Goal: Check status: Check status

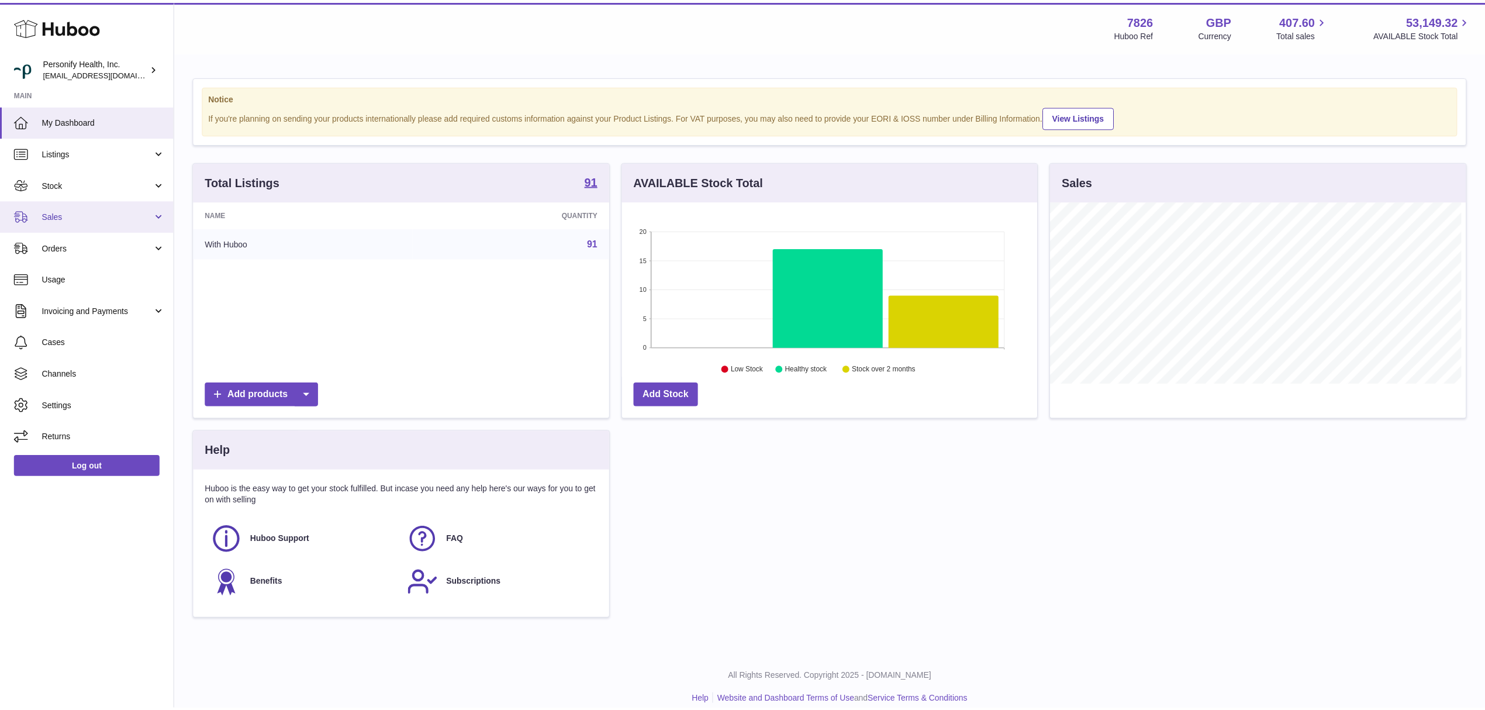
scroll to position [584536, 584303]
click at [115, 223] on link "Sales" at bounding box center [87, 216] width 175 height 32
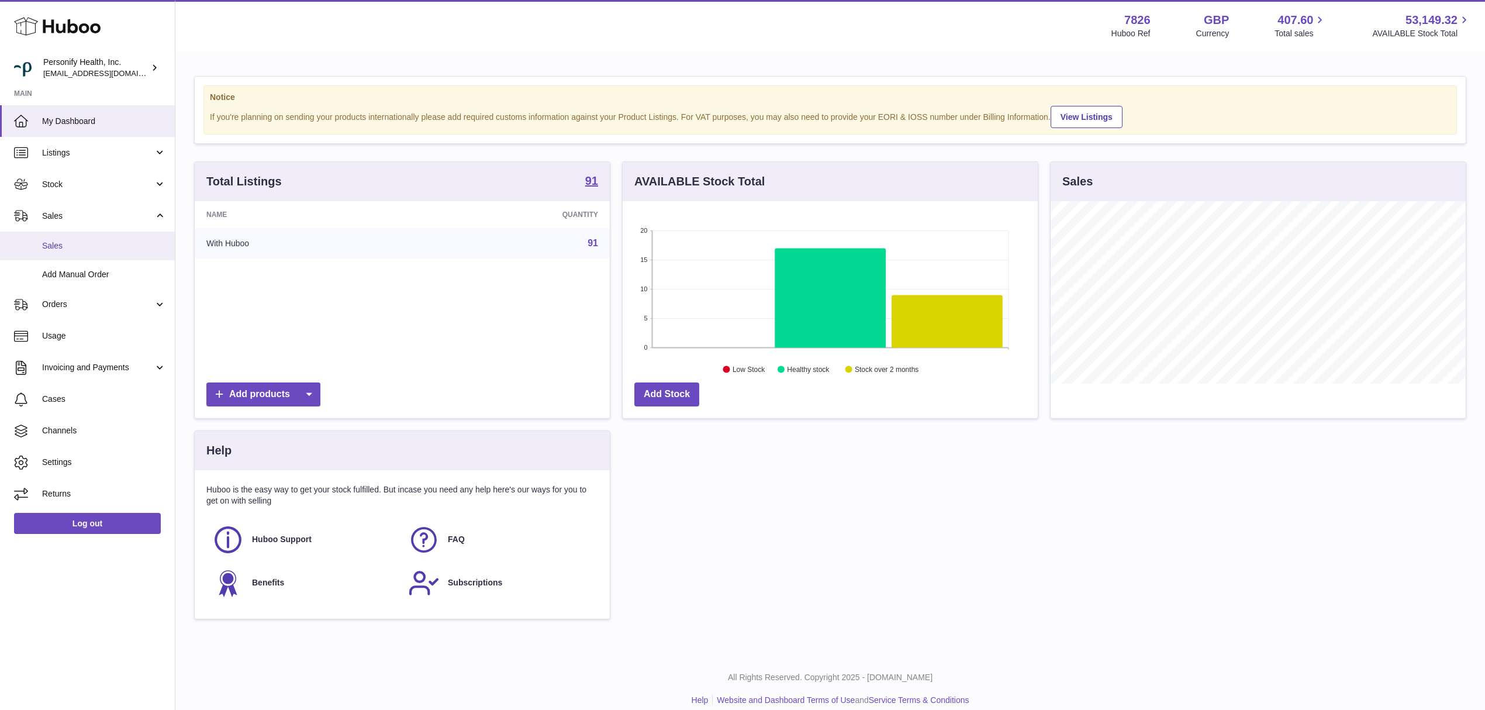
click at [102, 235] on link "Sales" at bounding box center [87, 246] width 175 height 29
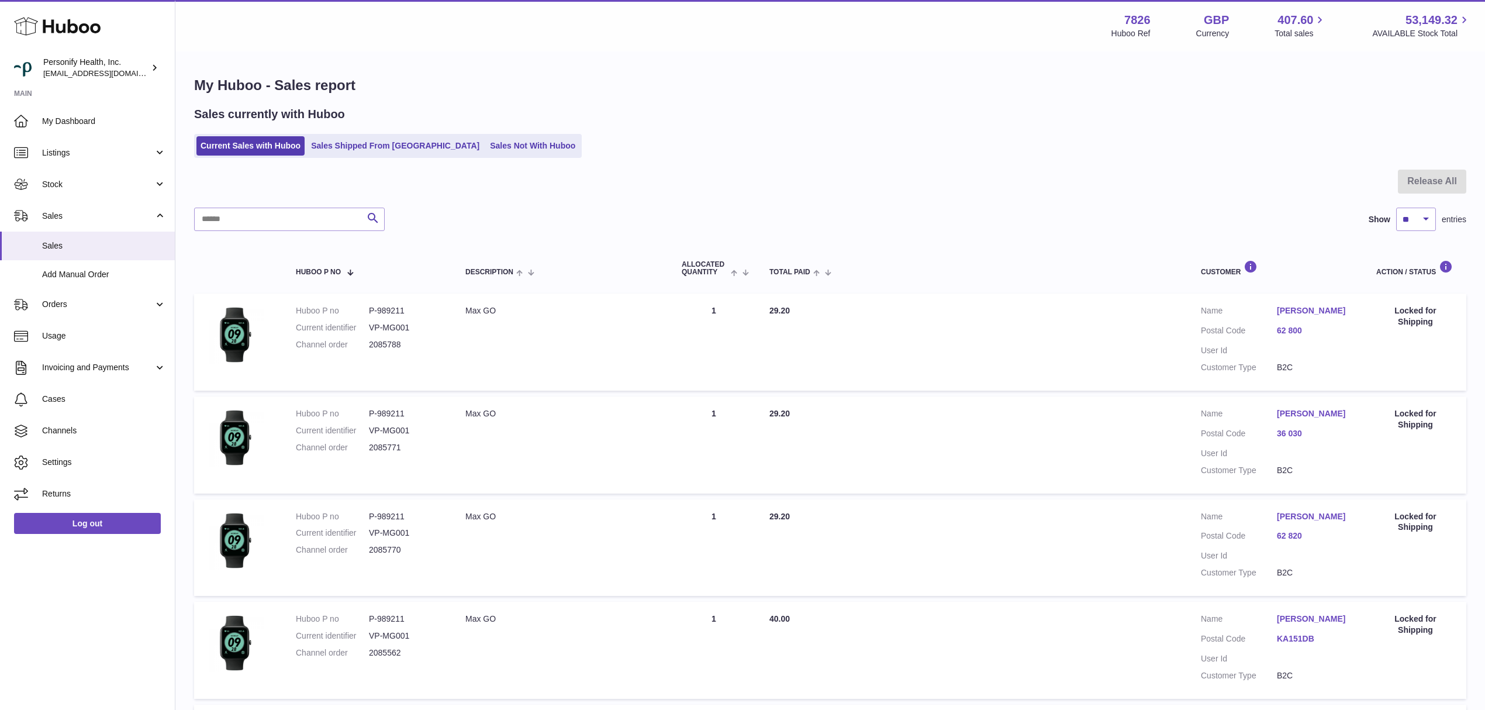
click at [372, 162] on div "My Huboo - Sales report Sales currently with Huboo Current Sales with Huboo Sal…" at bounding box center [830, 713] width 1310 height 1321
click at [377, 150] on link "Sales Shipped From [GEOGRAPHIC_DATA]" at bounding box center [395, 145] width 177 height 19
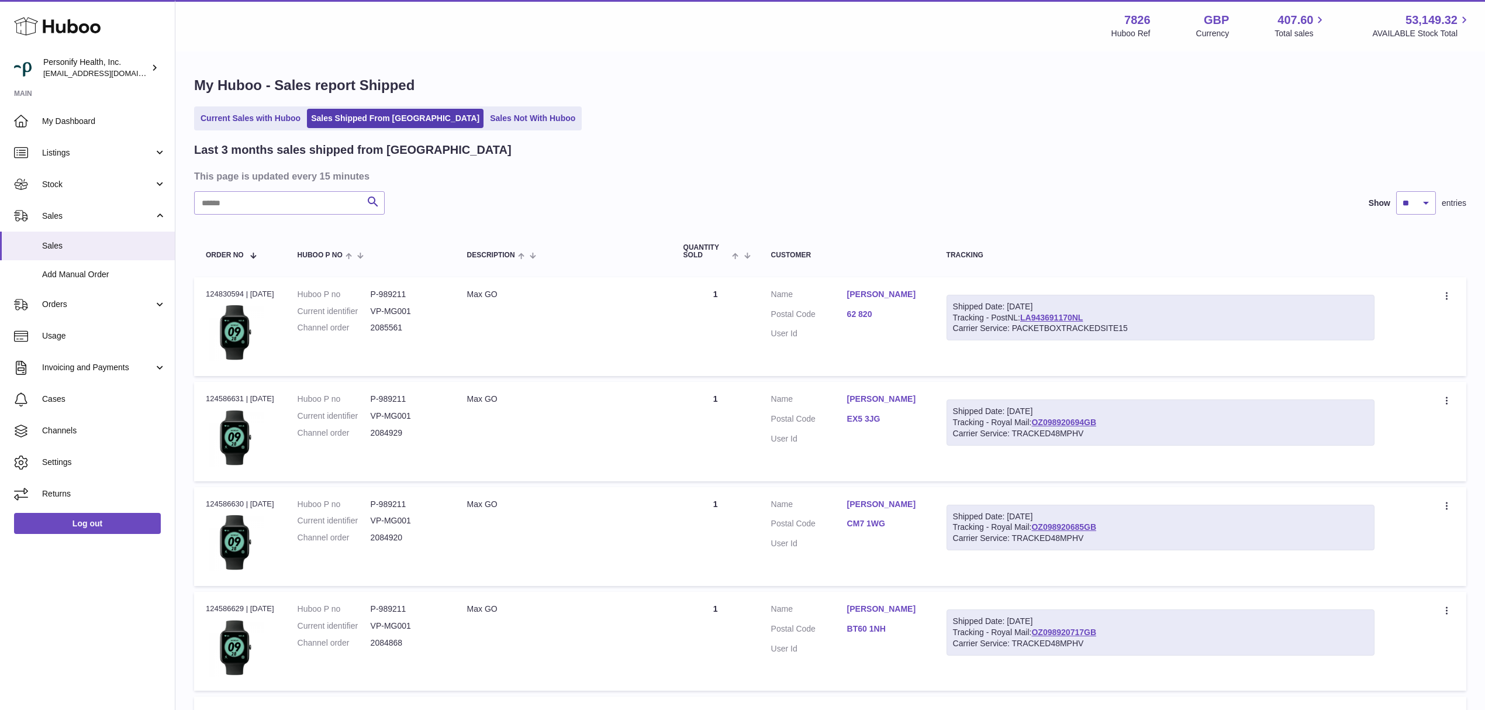
click at [882, 314] on link "62 820" at bounding box center [885, 314] width 76 height 11
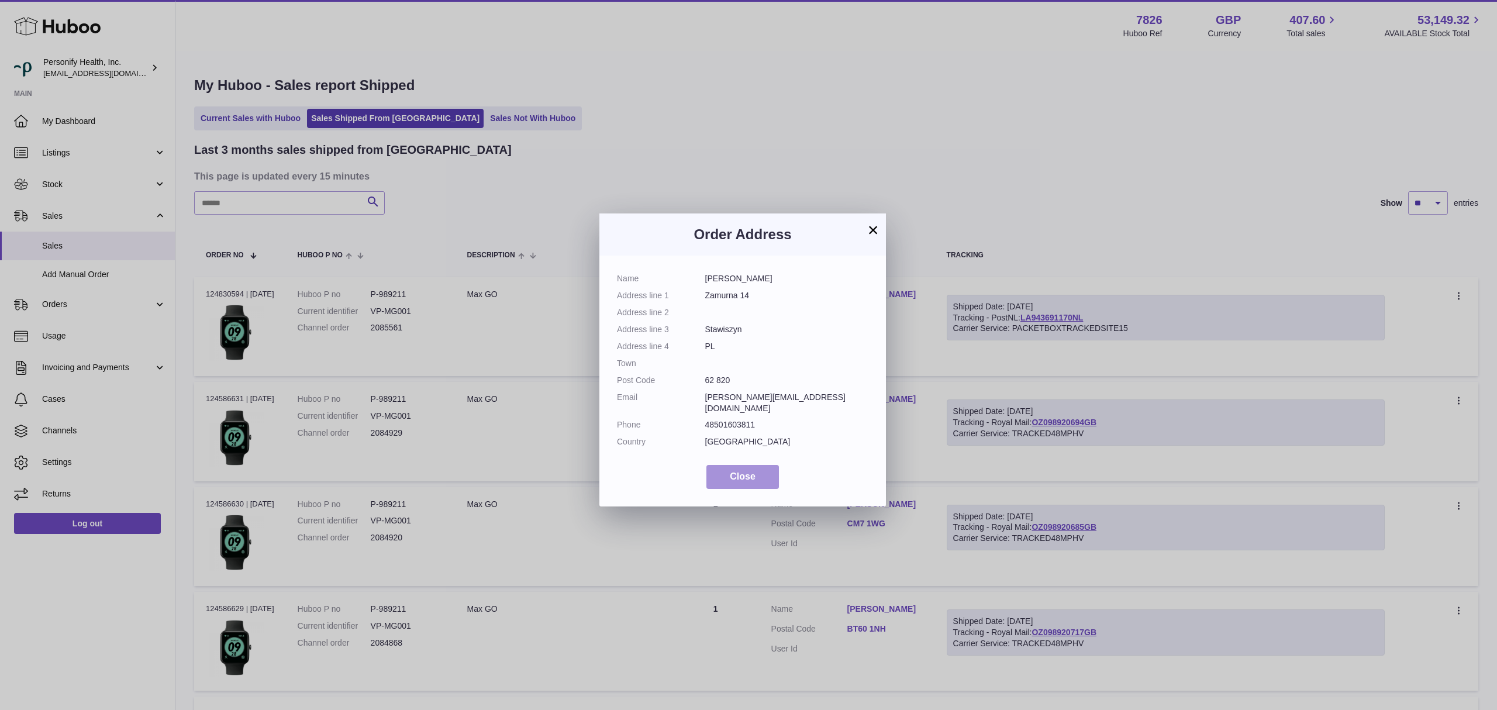
click at [751, 471] on span "Close" at bounding box center [743, 476] width 26 height 10
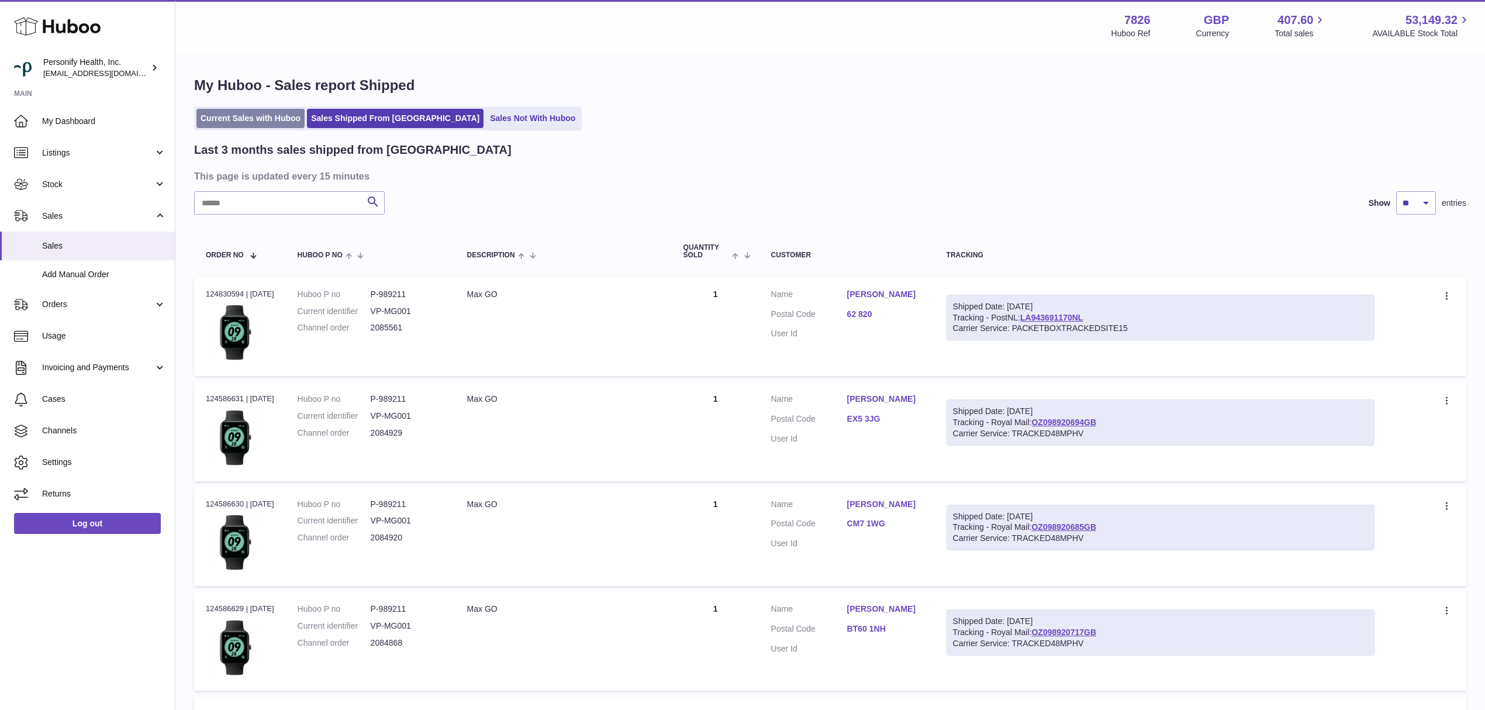
click at [284, 127] on ul "Current Sales with Huboo Sales Shipped From Huboo Sales Not With Huboo" at bounding box center [388, 118] width 388 height 24
click at [284, 122] on link "Current Sales with Huboo" at bounding box center [250, 118] width 108 height 19
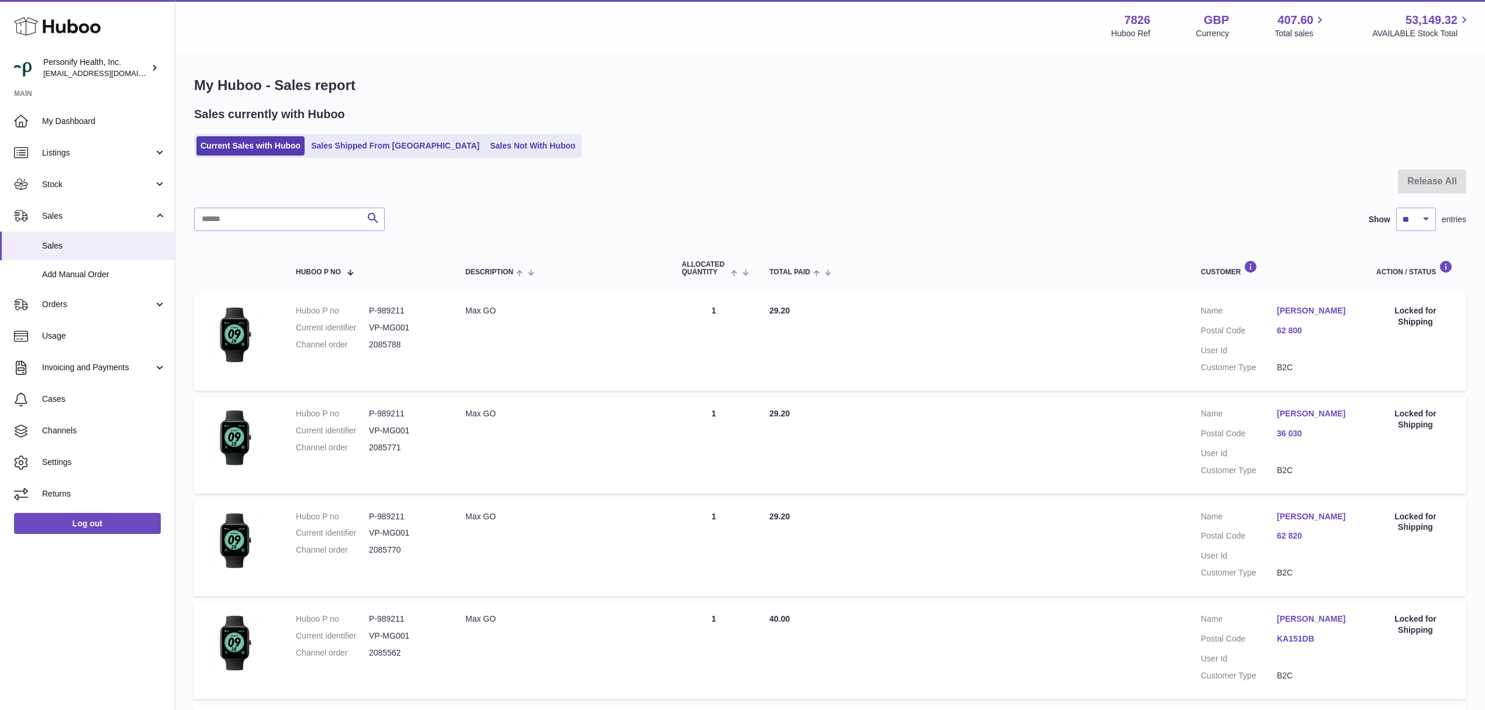
click at [1298, 439] on link "36 030" at bounding box center [1315, 433] width 76 height 11
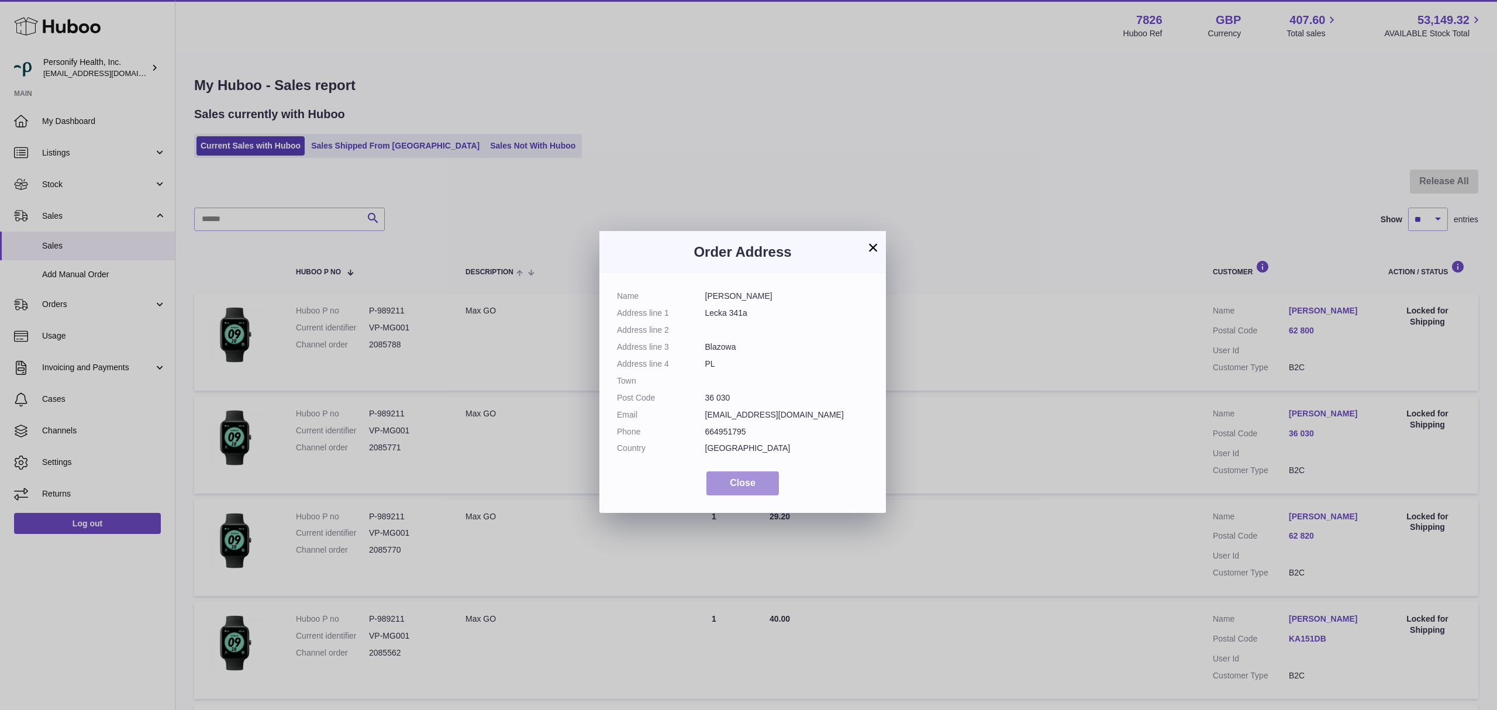
click at [756, 485] on button "Close" at bounding box center [742, 483] width 73 height 24
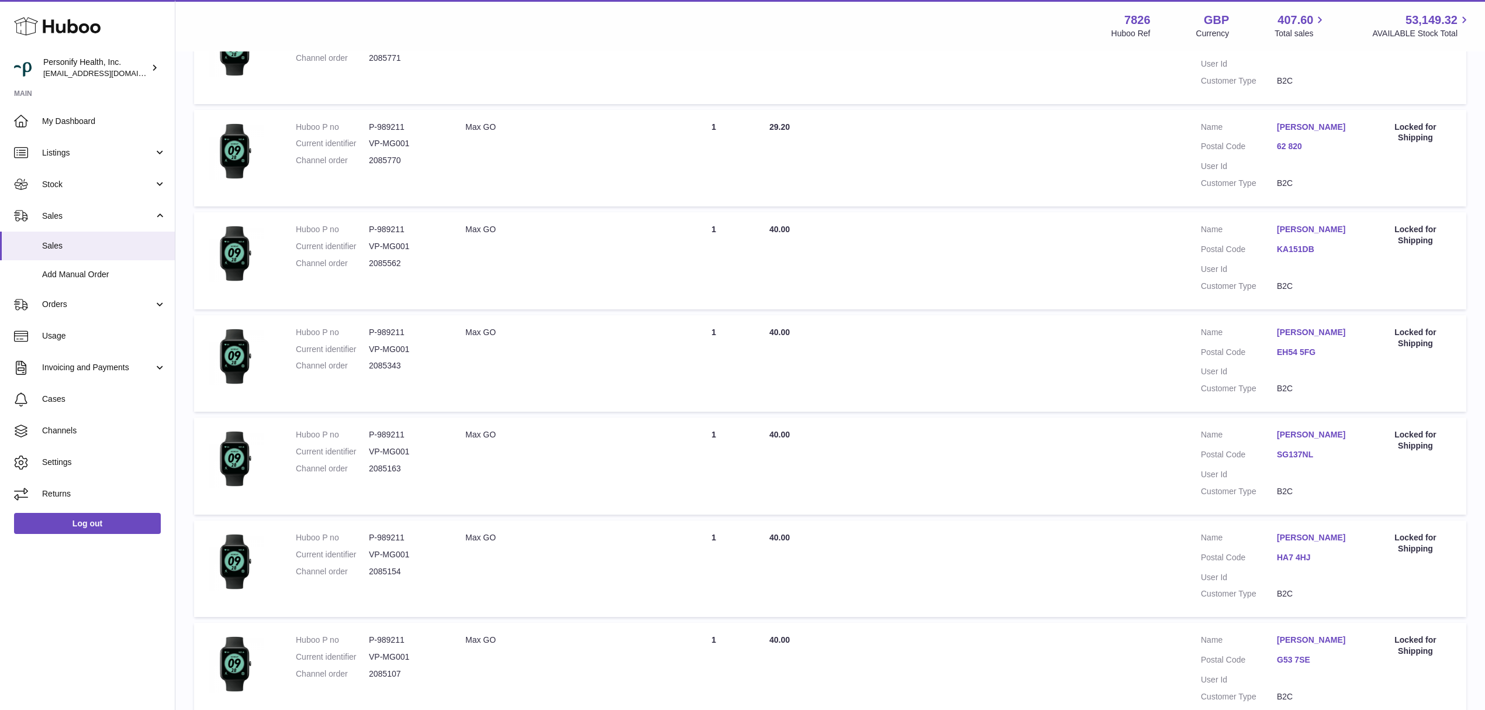
scroll to position [702, 0]
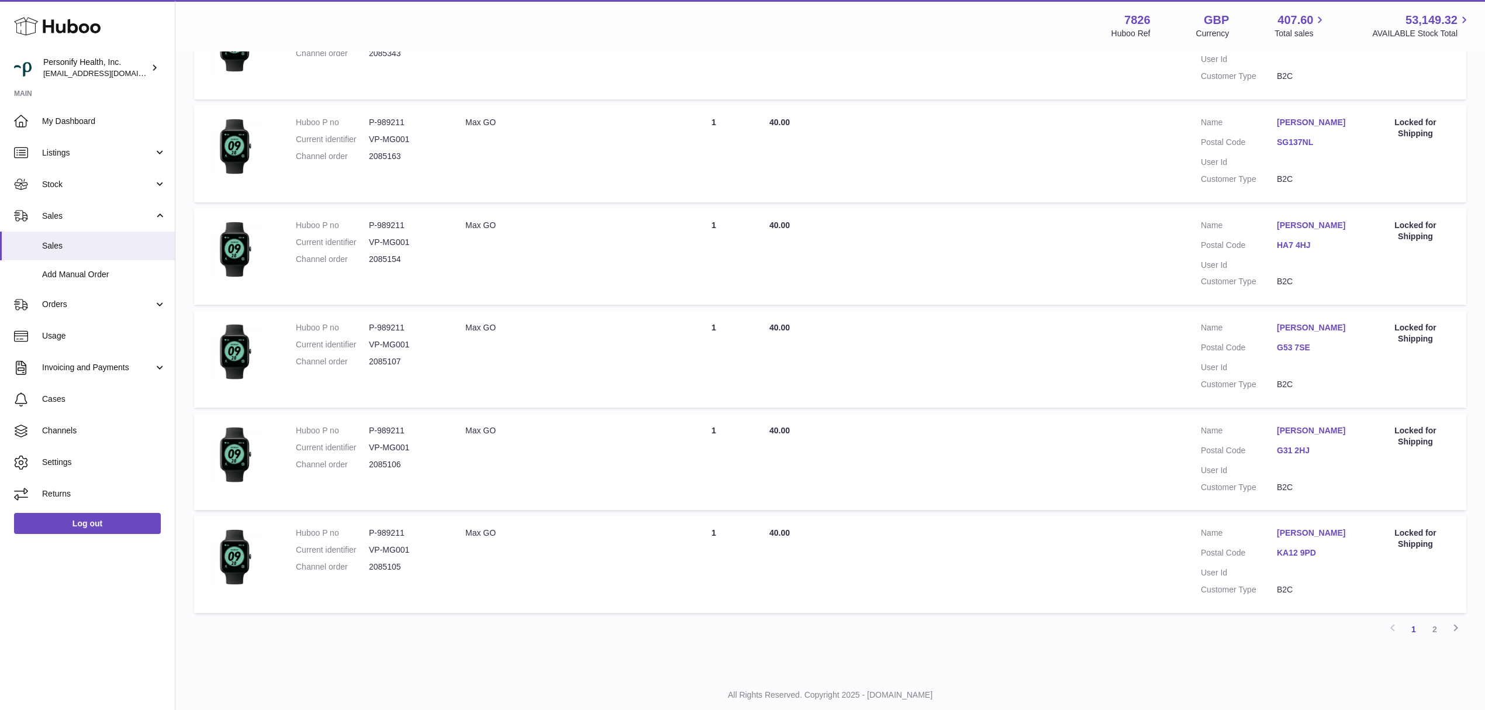
click at [1295, 558] on link "KA12 9PD" at bounding box center [1315, 552] width 76 height 11
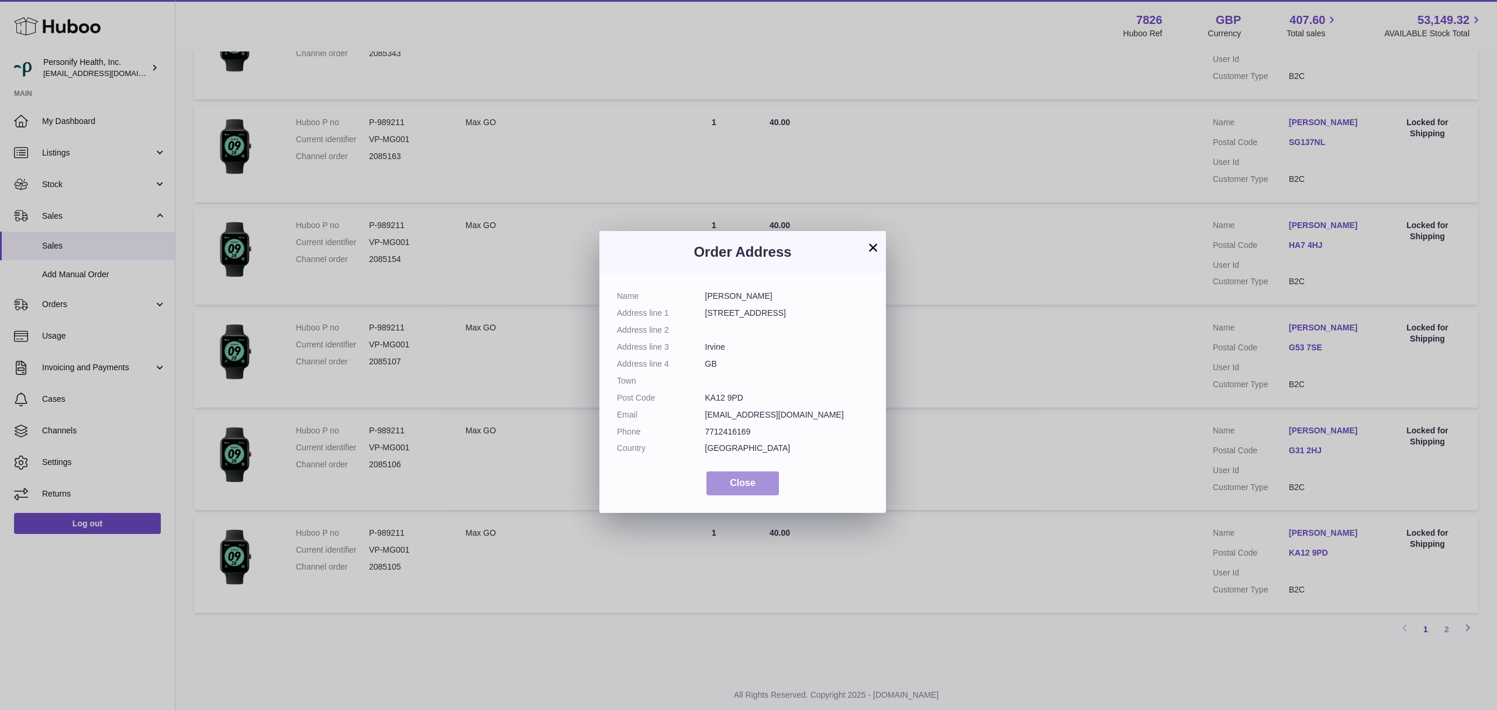
click at [733, 481] on span "Close" at bounding box center [743, 483] width 26 height 10
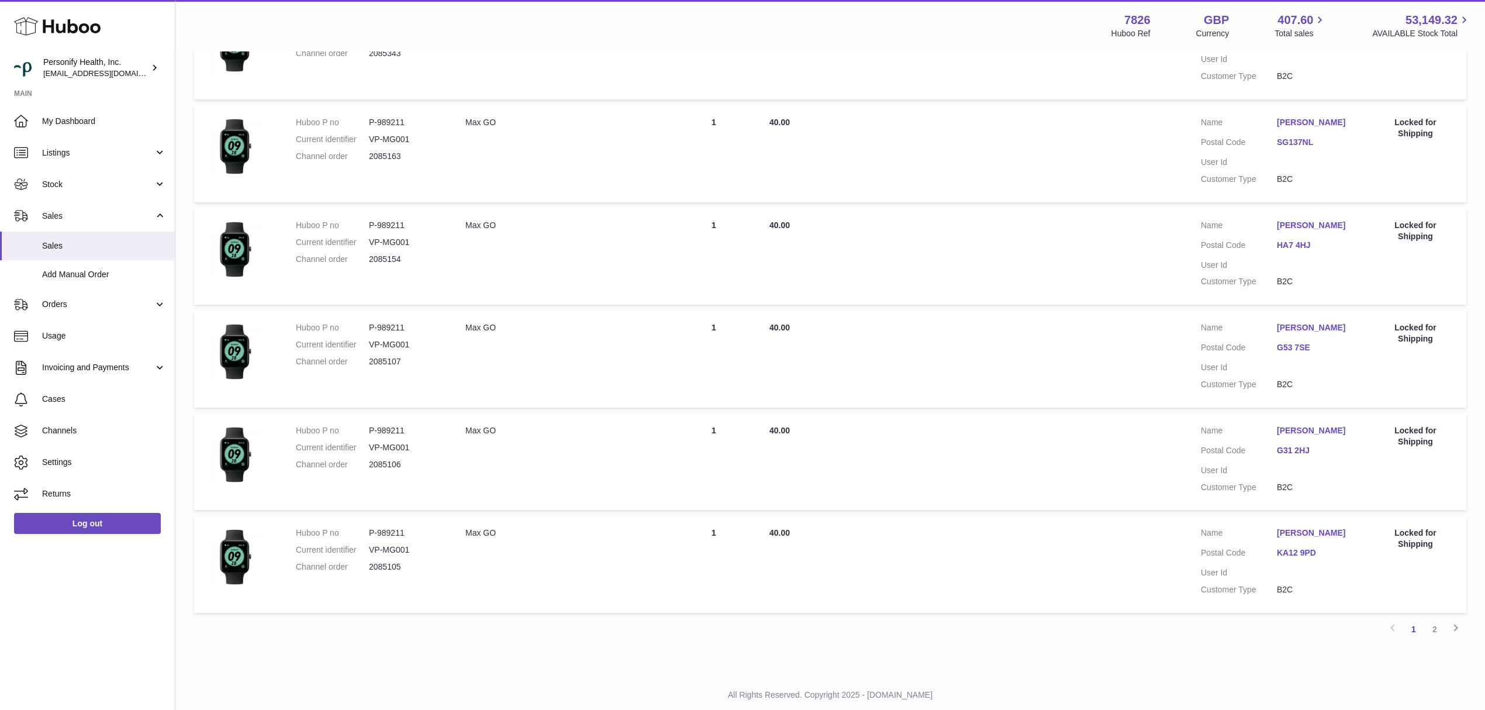
scroll to position [623, 0]
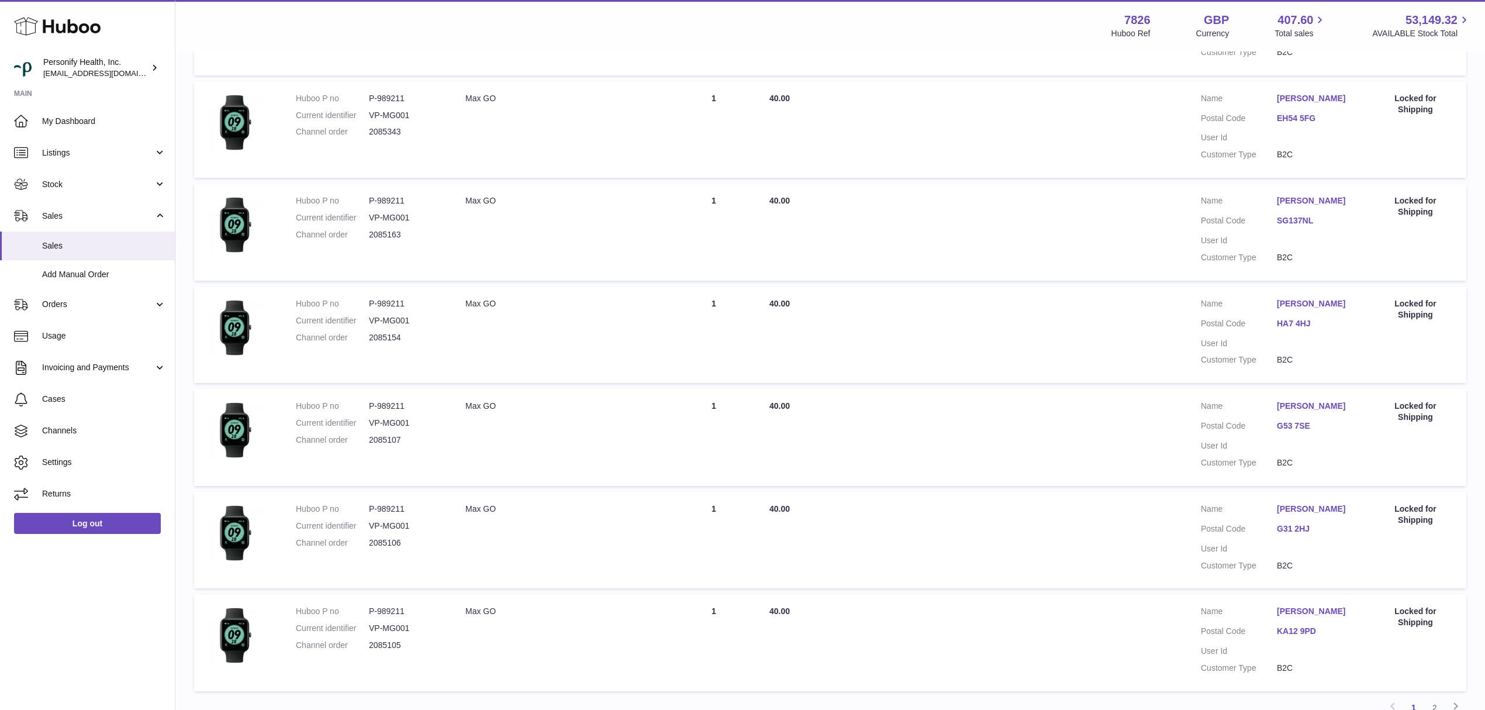
click at [1304, 226] on link "SG137NL" at bounding box center [1315, 220] width 76 height 11
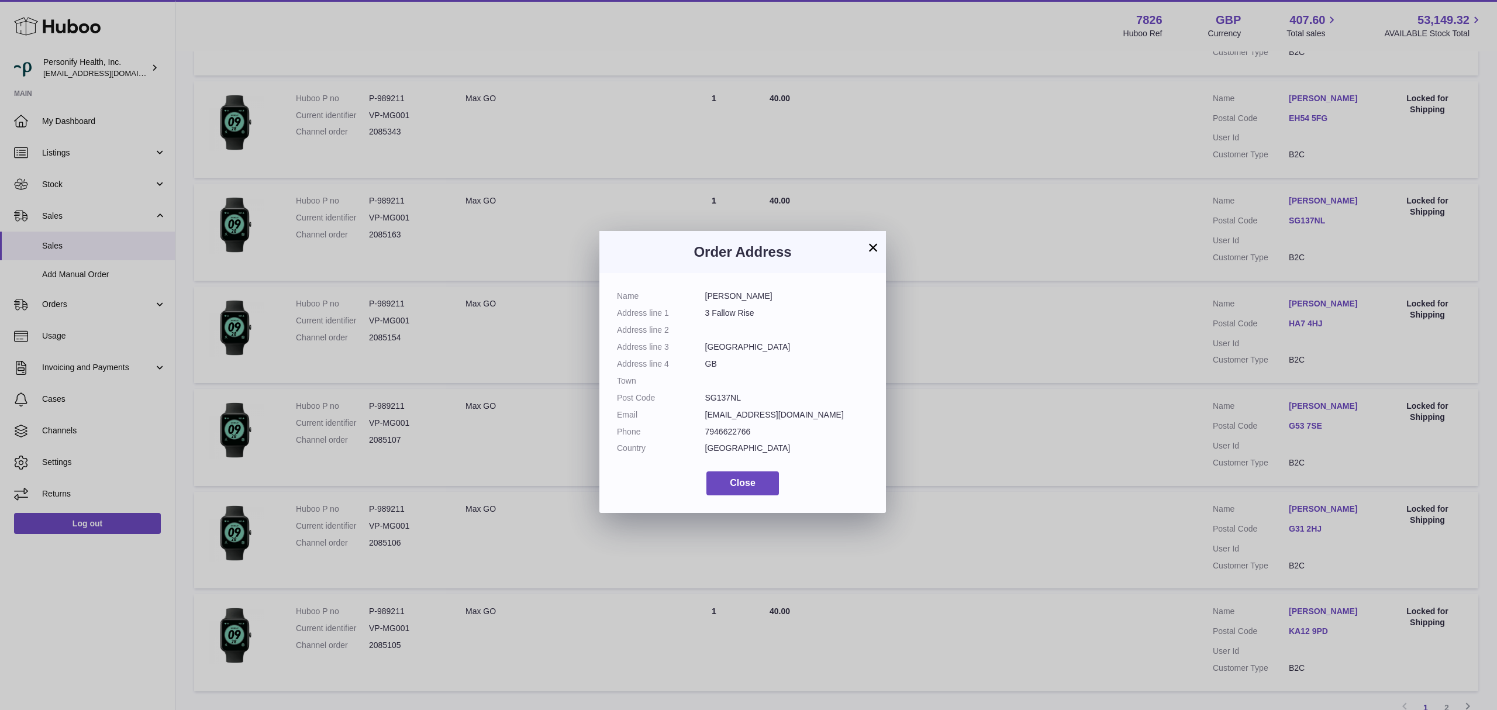
click at [739, 496] on div "Name Becky Cross Address line 1 3 Fallow Rise Address line 2 Address line 3 Her…" at bounding box center [742, 393] width 287 height 240
click at [739, 475] on button "Close" at bounding box center [742, 483] width 73 height 24
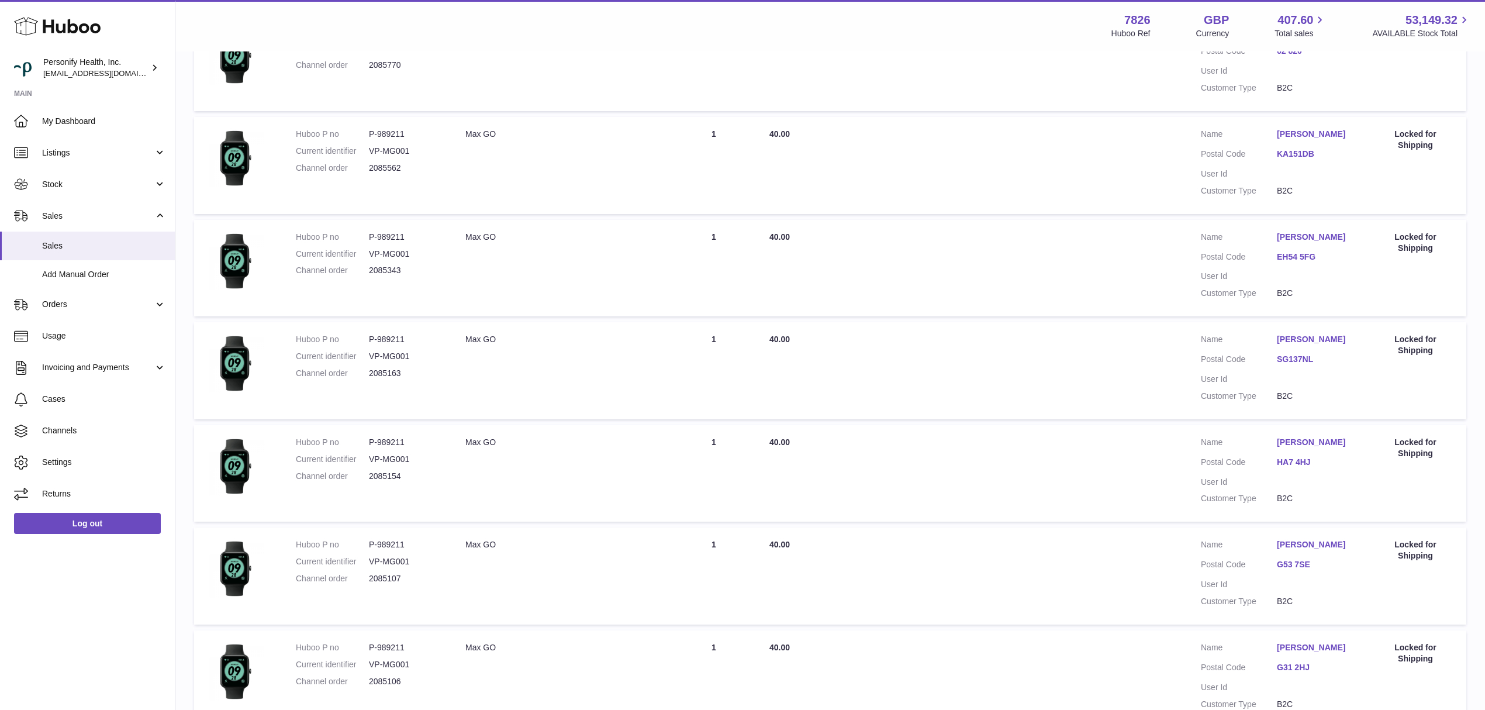
scroll to position [271, 0]
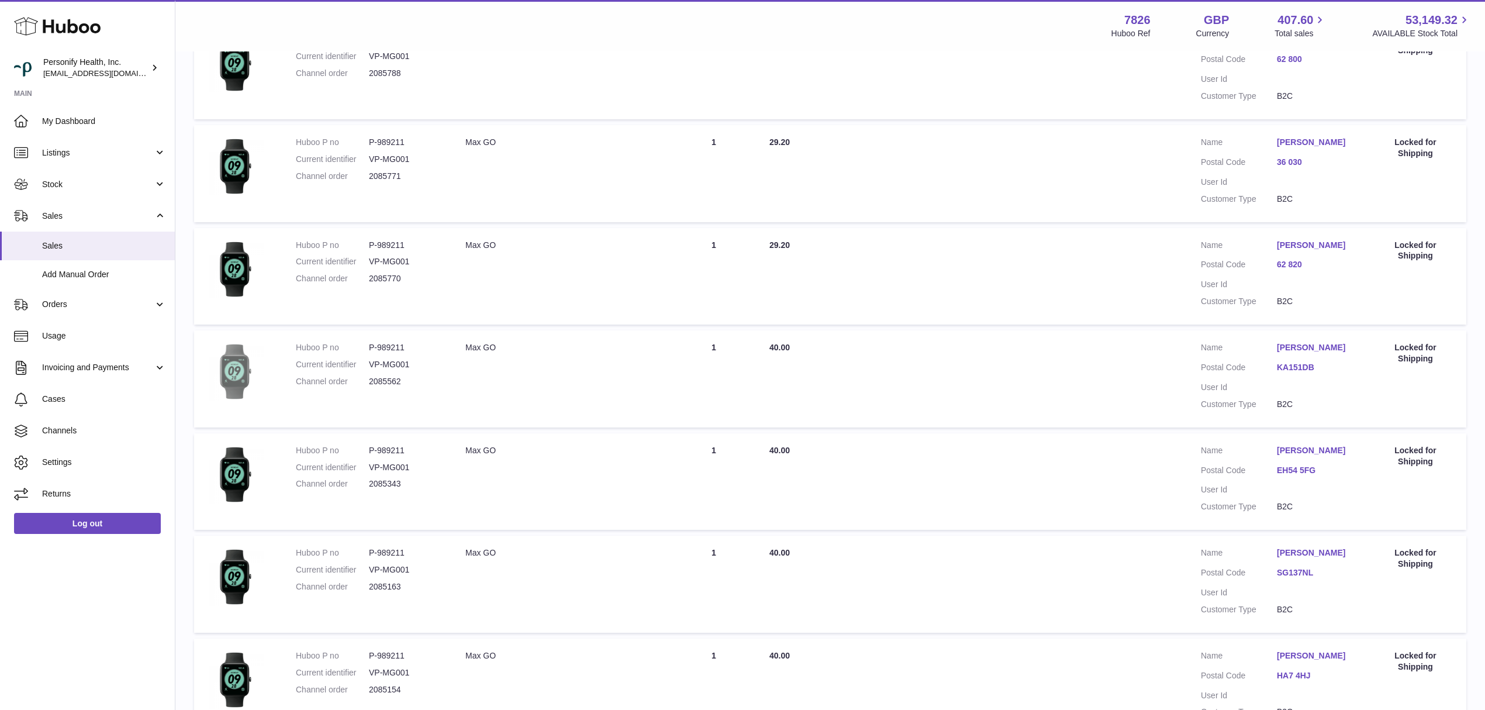
click at [251, 378] on img at bounding box center [235, 371] width 58 height 58
